Goal: Information Seeking & Learning: Check status

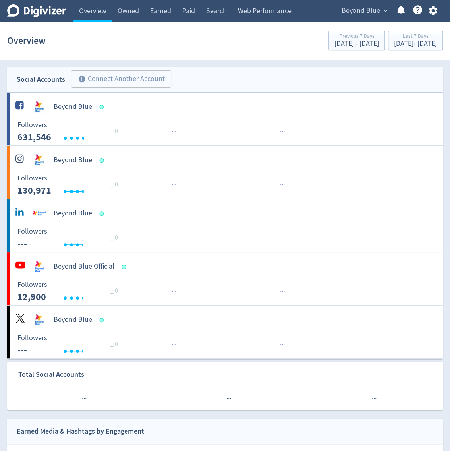
click at [437, 10] on icon "button" at bounding box center [433, 10] width 11 height 11
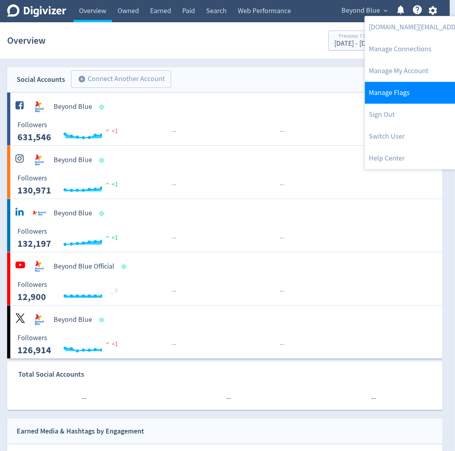
click at [403, 94] on link "Manage Flags" at bounding box center [446, 93] width 162 height 22
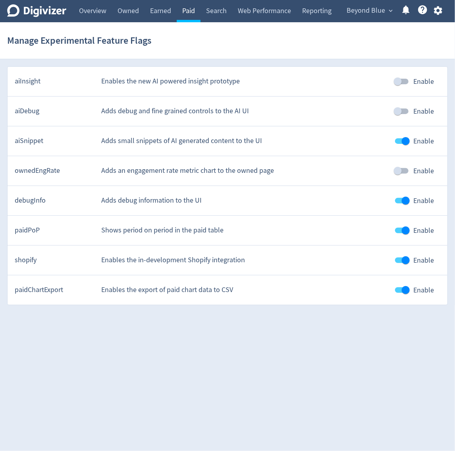
click at [190, 20] on link "Paid" at bounding box center [189, 11] width 24 height 22
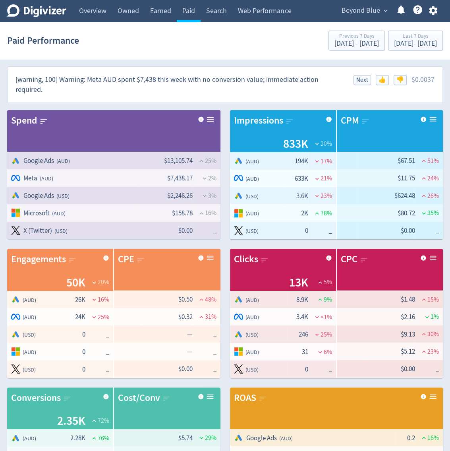
click at [234, 99] on div "[warning, 100] Warning: Meta AUD spent $7,438 this week with no conversion valu…" at bounding box center [225, 85] width 435 height 36
click at [270, 85] on div "[warning, 100] Warning: Meta AUD spent $7,438 this week with no conversion valu…" at bounding box center [179, 85] width 328 height 20
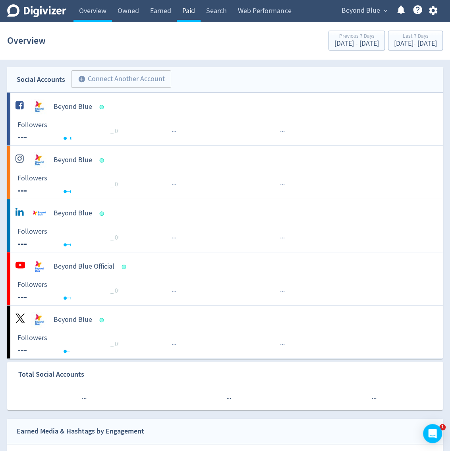
click at [194, 11] on link "Paid" at bounding box center [189, 11] width 24 height 22
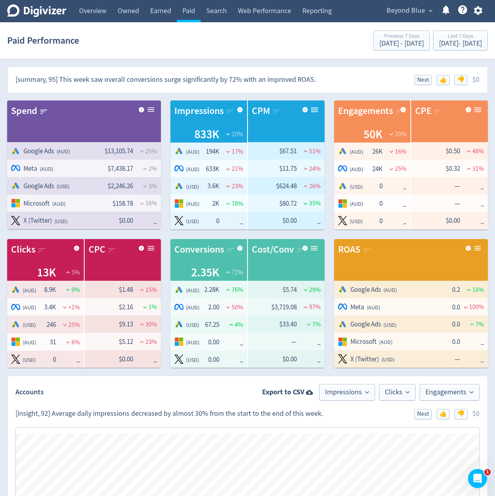
scroll to position [415, 0]
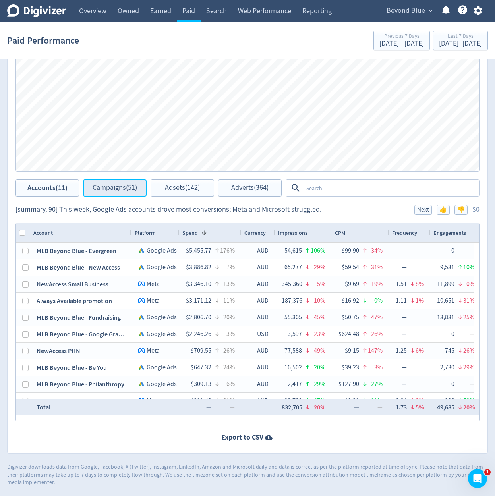
click at [124, 185] on span "Campaigns (51)" at bounding box center [115, 188] width 44 height 8
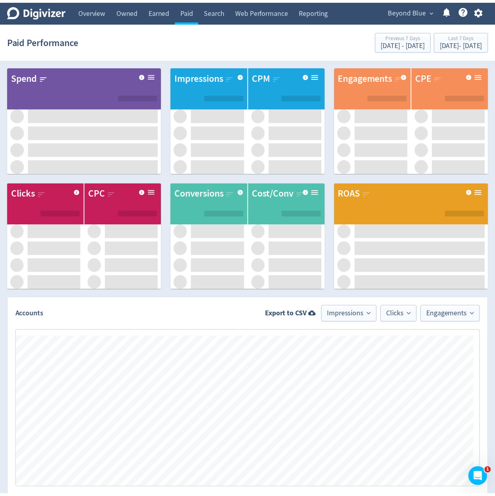
scroll to position [299, 0]
